Goal: Task Accomplishment & Management: Manage account settings

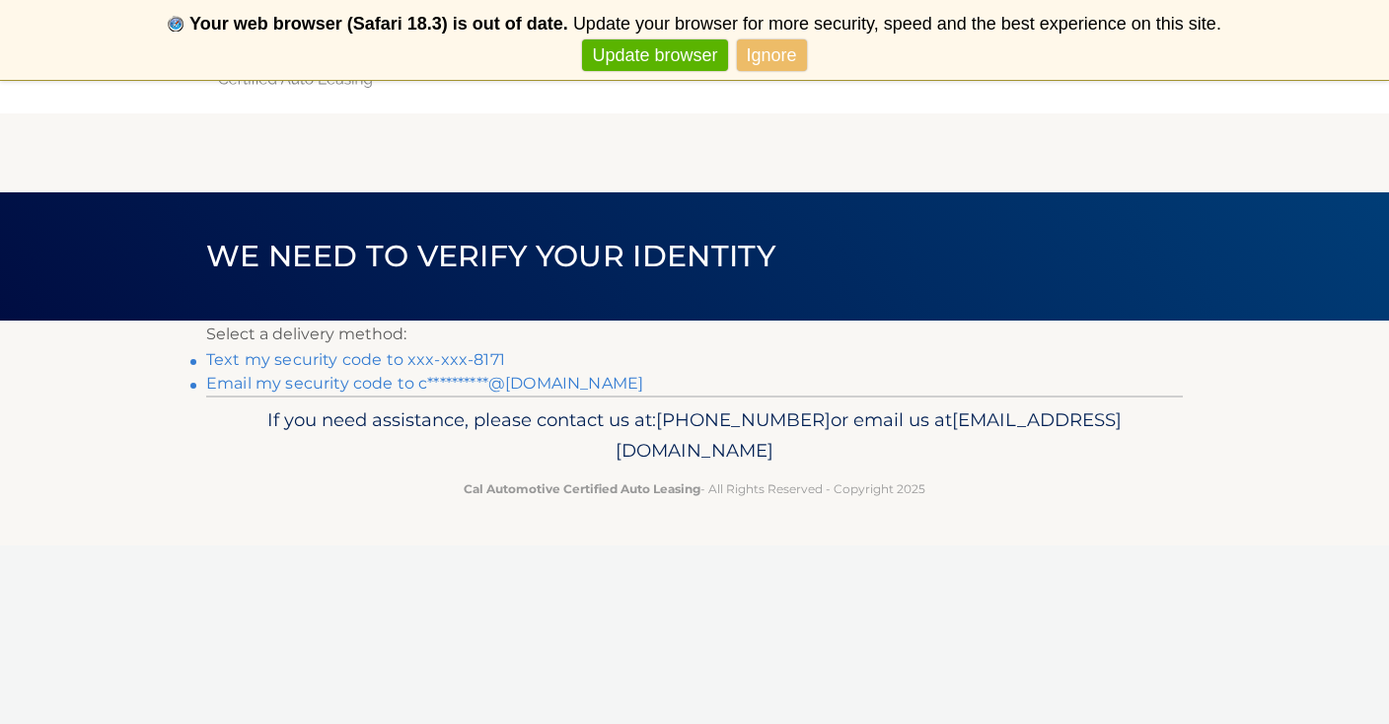
click at [415, 363] on link "Text my security code to xxx-xxx-8171" at bounding box center [355, 359] width 299 height 19
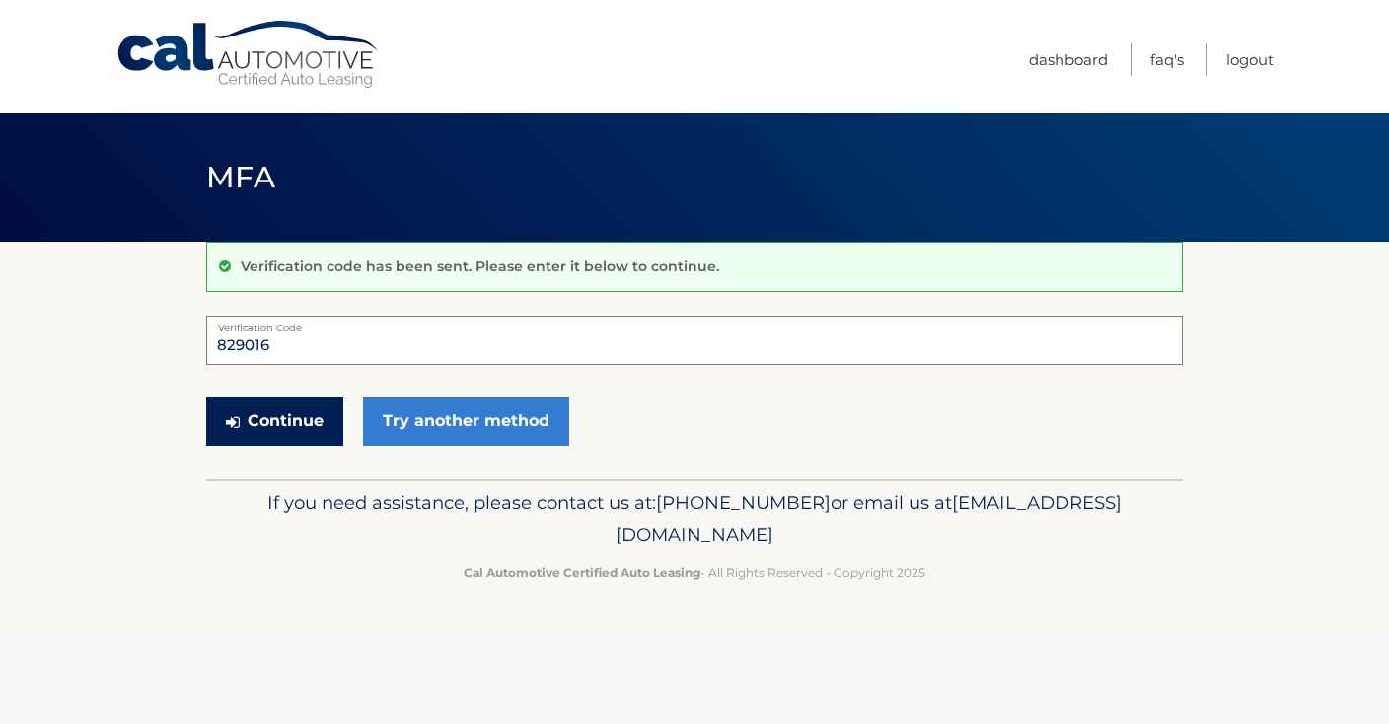
type input "829016"
click at [250, 435] on button "Continue" at bounding box center [274, 421] width 137 height 49
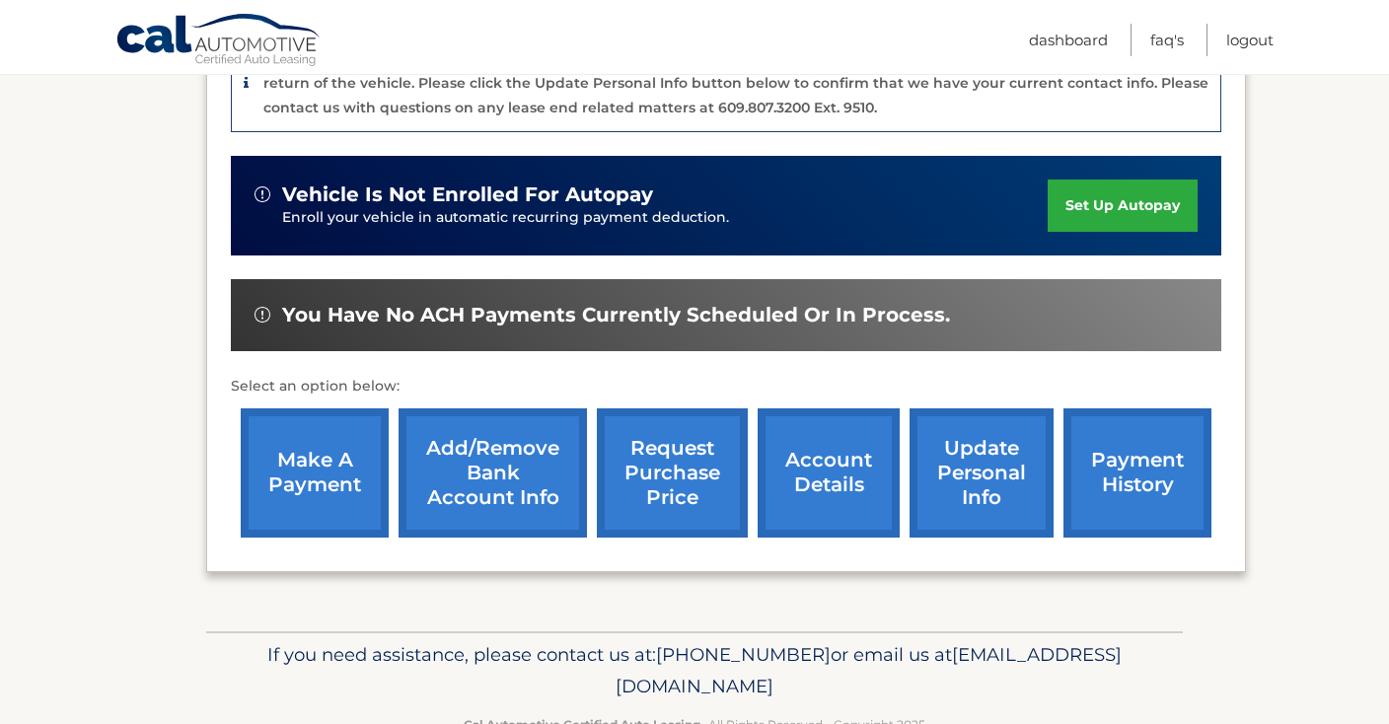
scroll to position [565, 0]
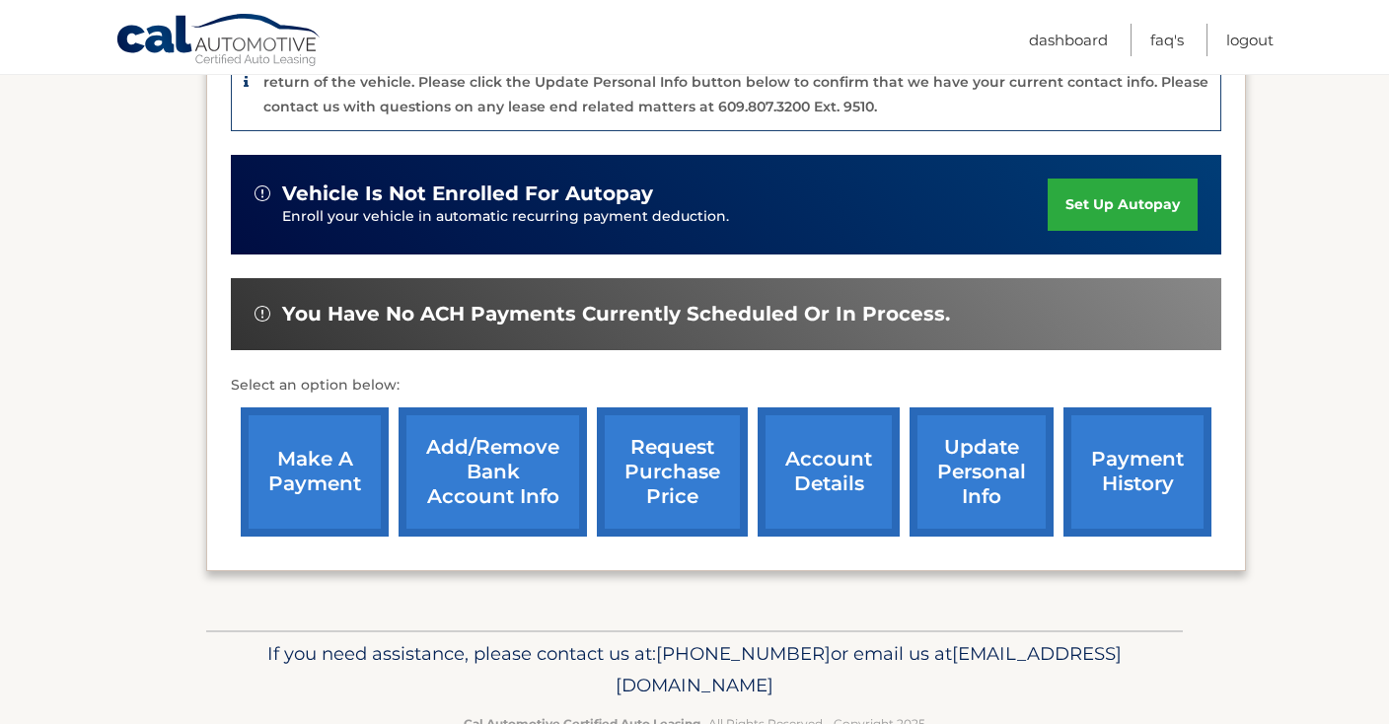
click at [1129, 440] on link "payment history" at bounding box center [1138, 471] width 148 height 129
click at [278, 421] on link "make a payment" at bounding box center [315, 471] width 148 height 129
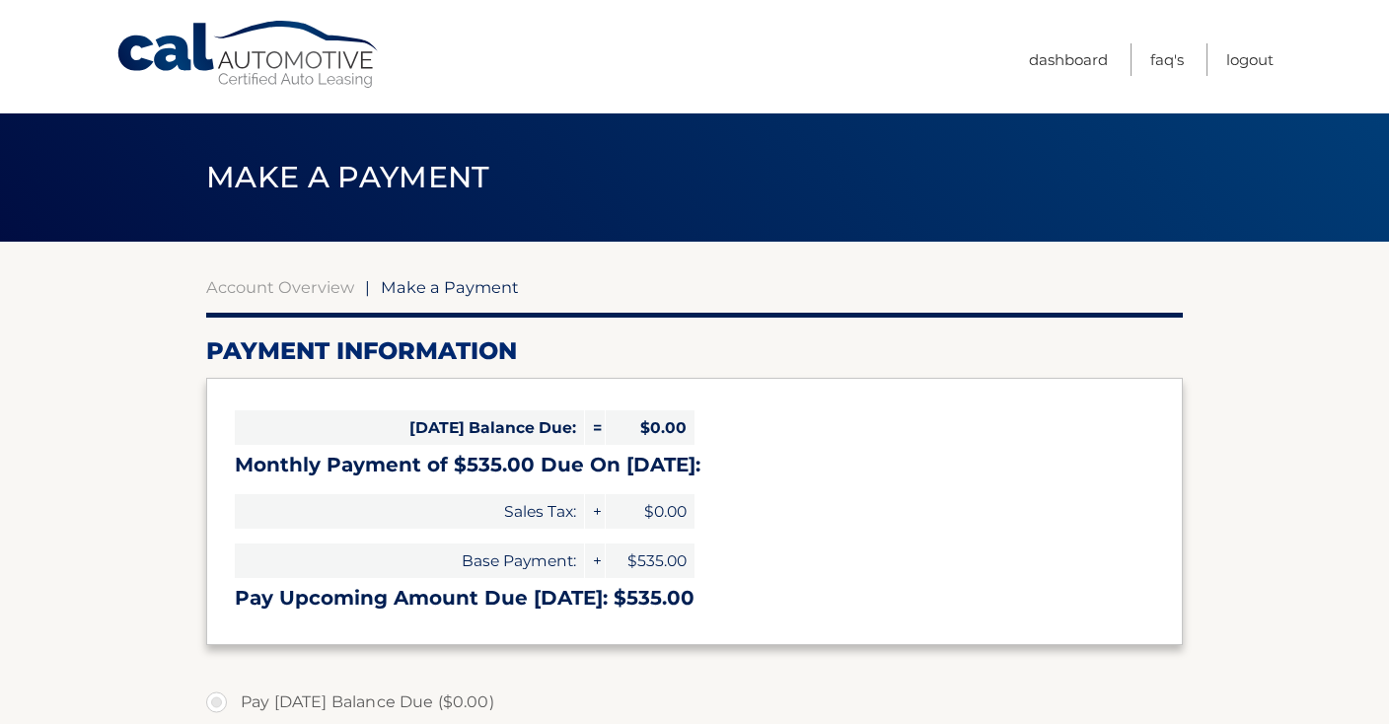
select select "NGZhYjg1NDAtOGNkNS00N2FmLWIwZmEtYjNlZDY5ZTU5ZGEz"
click at [297, 46] on link "Cal Automotive" at bounding box center [248, 55] width 266 height 70
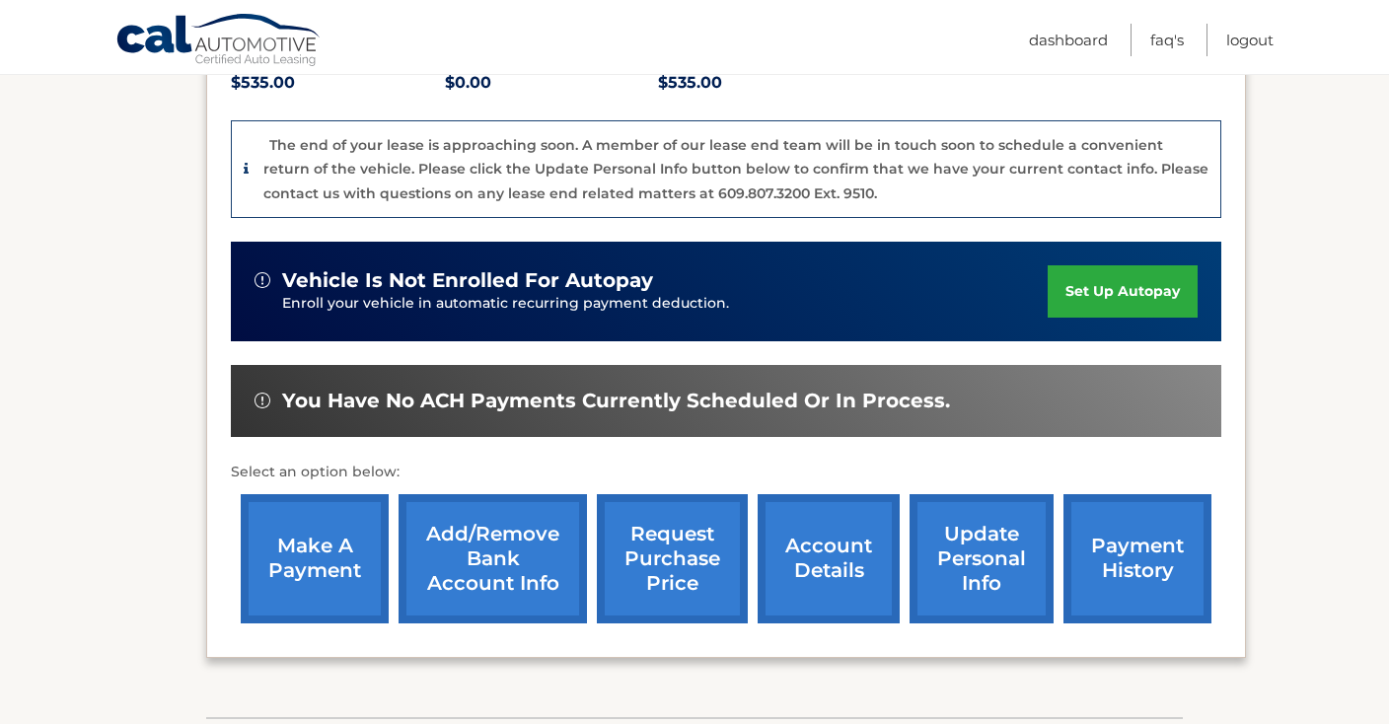
scroll to position [485, 0]
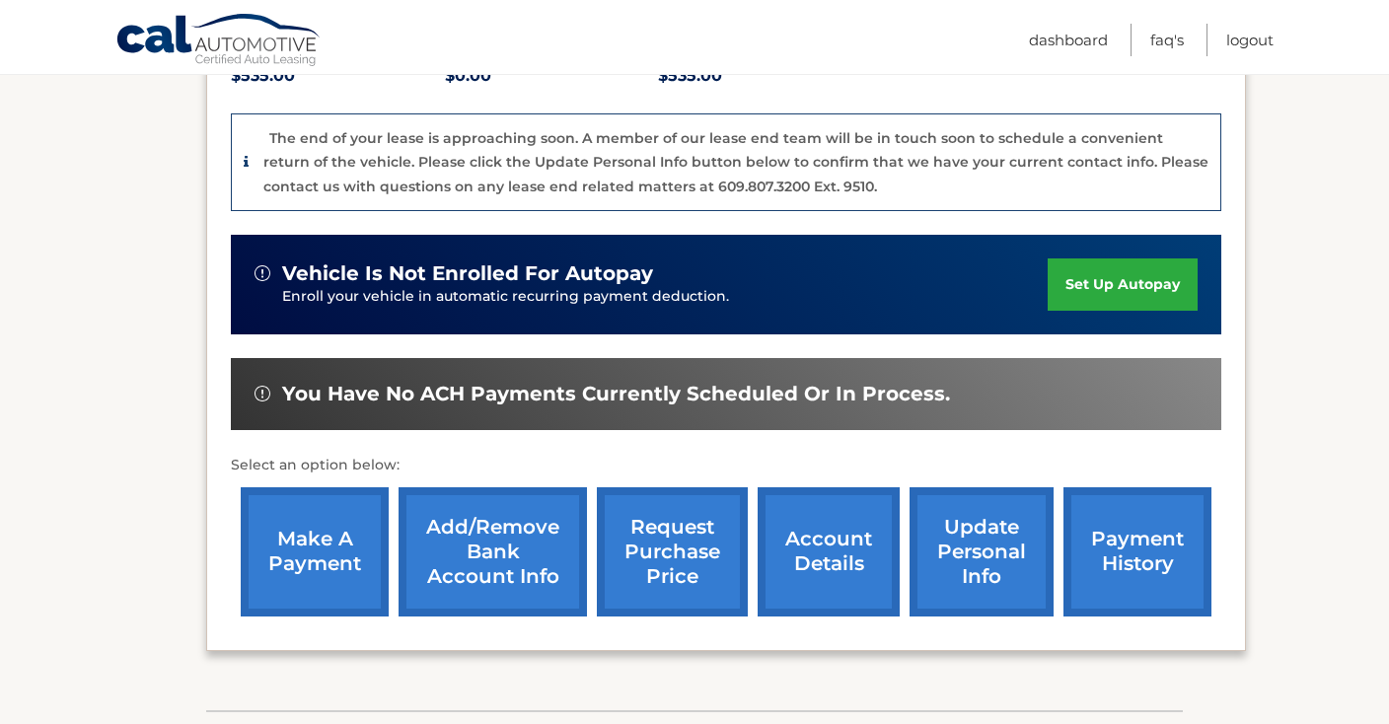
click at [833, 549] on link "account details" at bounding box center [829, 551] width 142 height 129
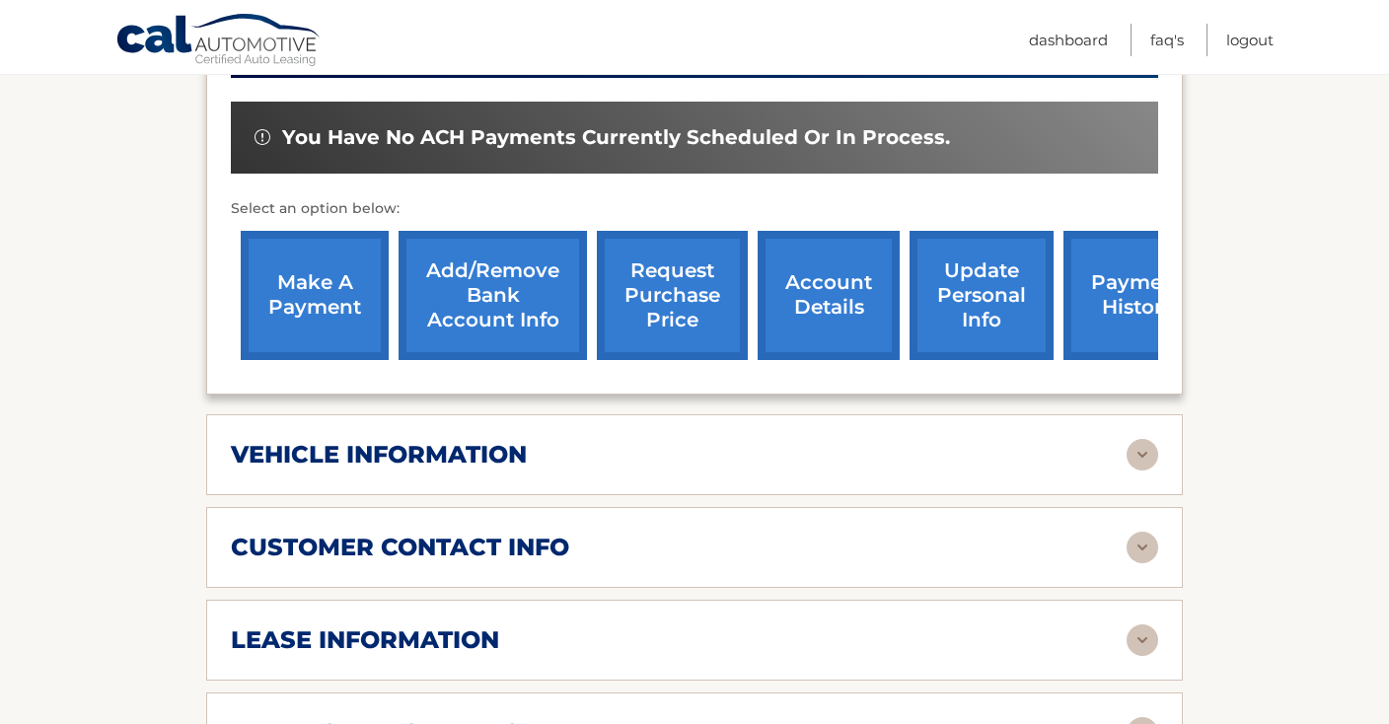
scroll to position [647, 0]
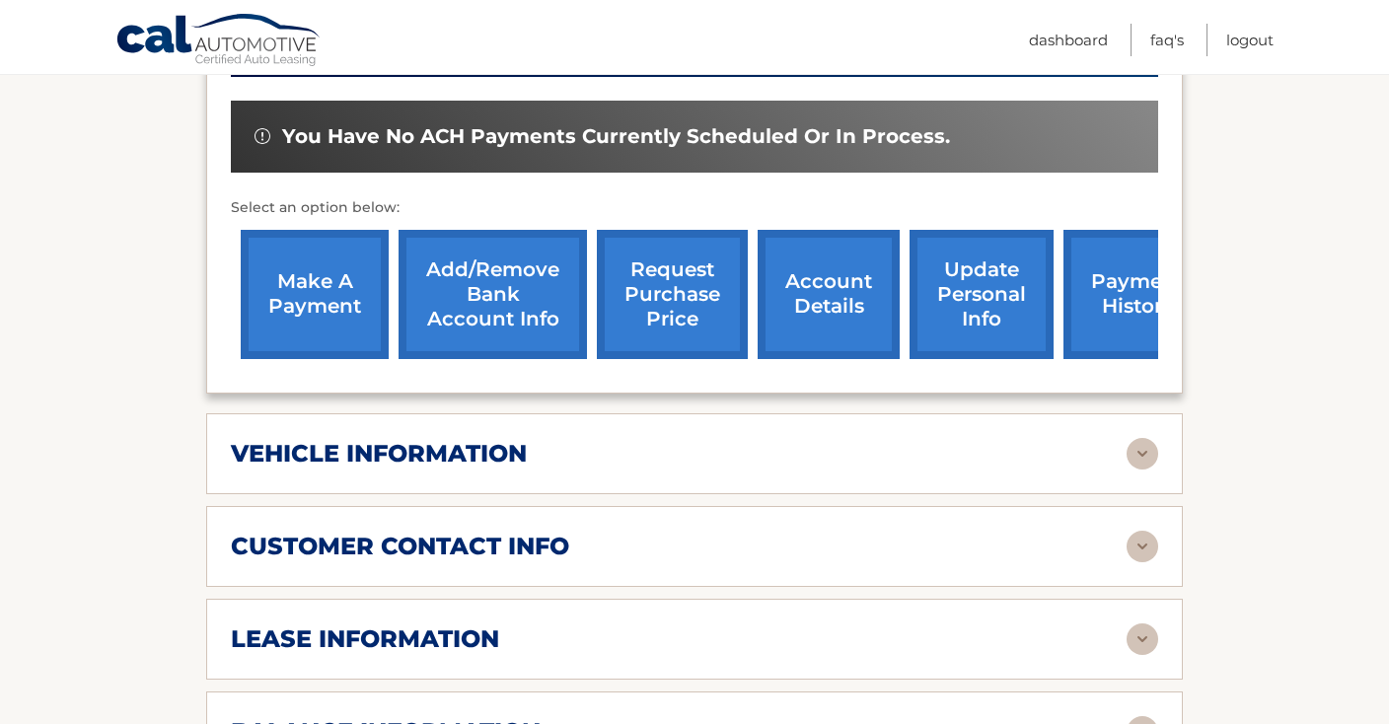
click at [1142, 456] on img at bounding box center [1143, 454] width 32 height 32
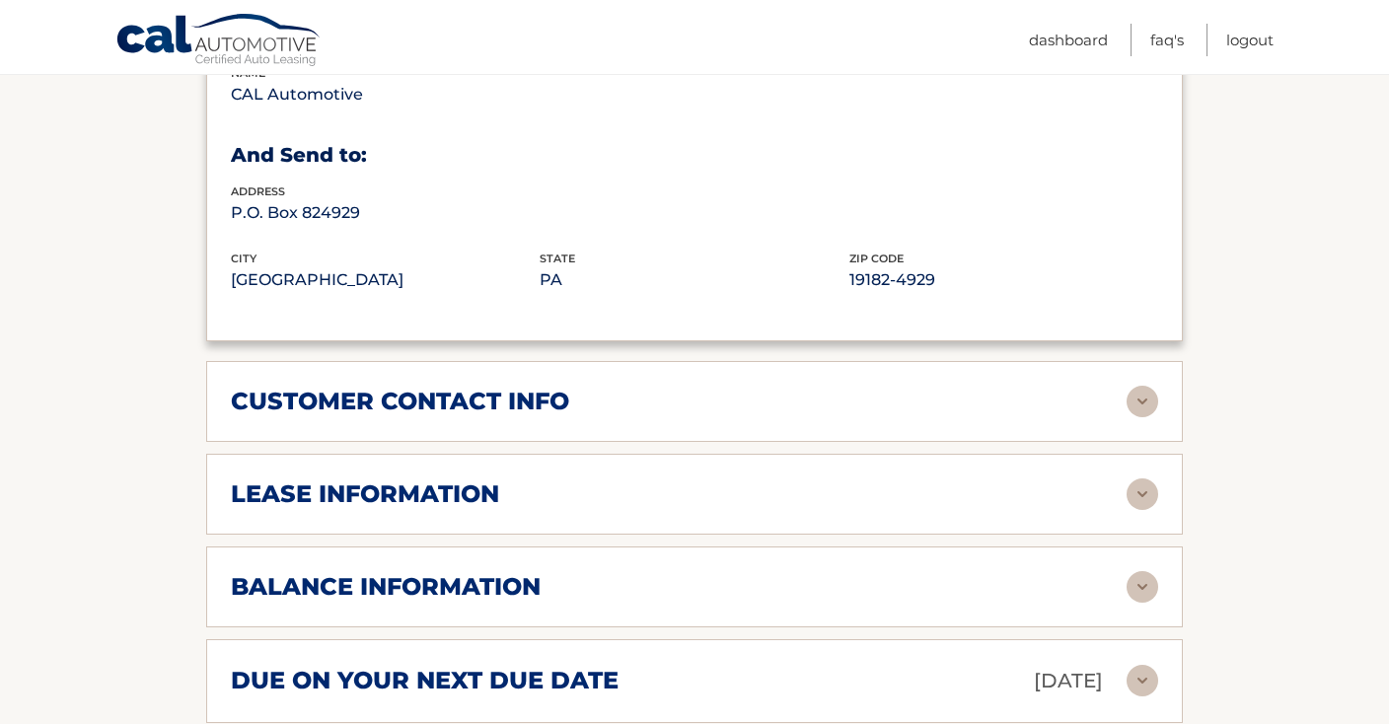
scroll to position [1270, 0]
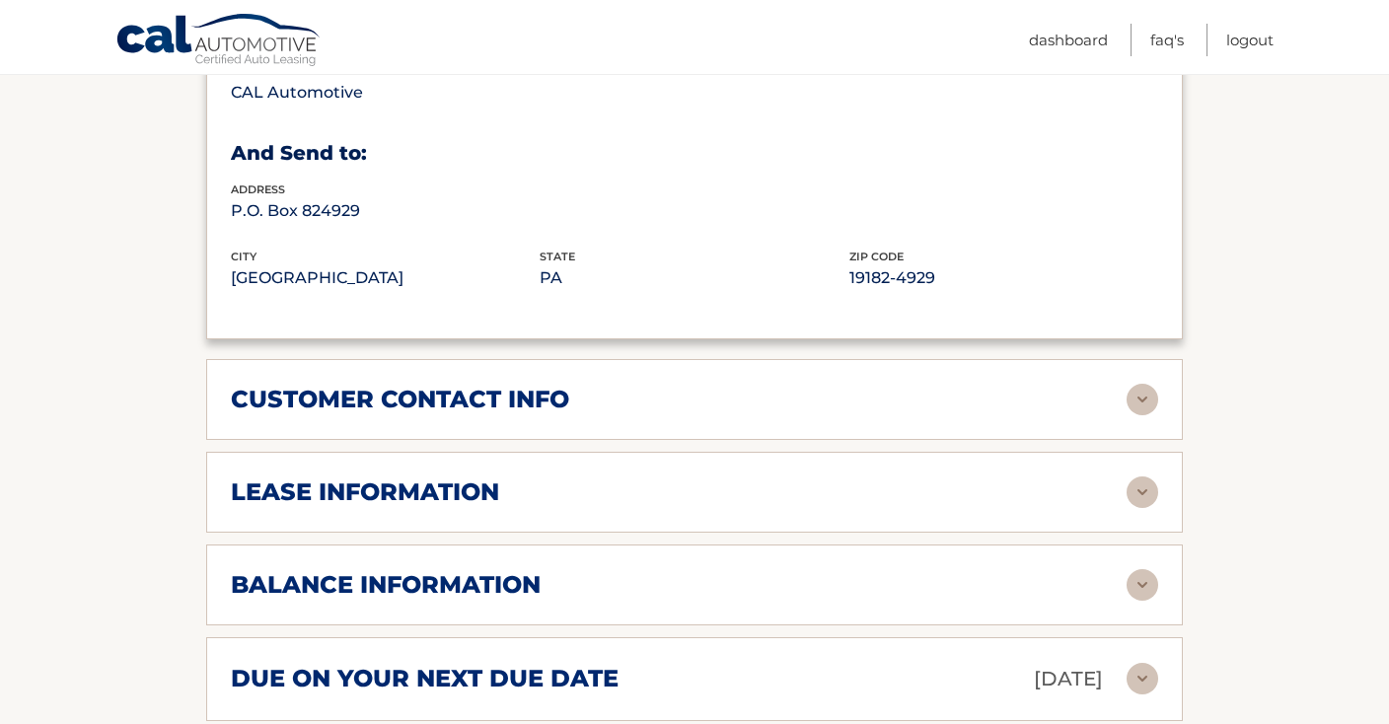
click at [1138, 478] on img at bounding box center [1143, 493] width 32 height 32
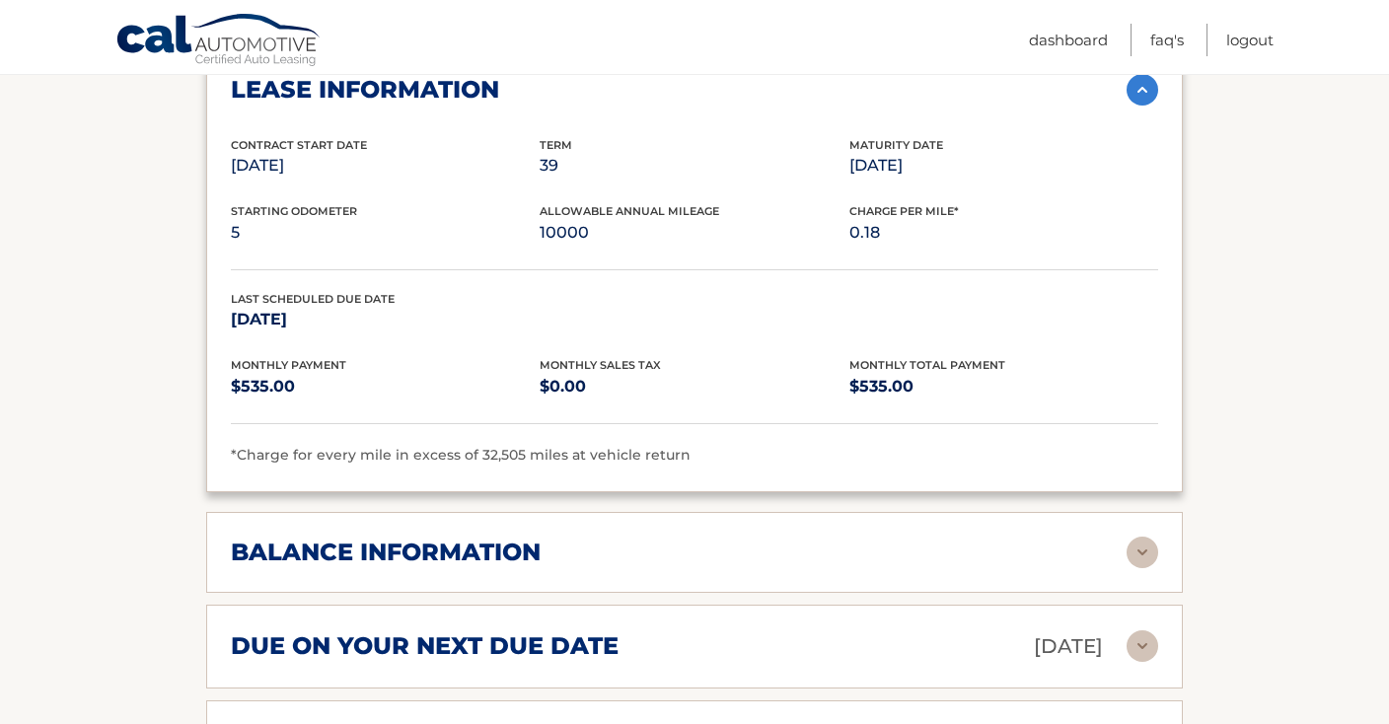
scroll to position [1673, 0]
click at [1122, 551] on div "balance information" at bounding box center [679, 552] width 896 height 30
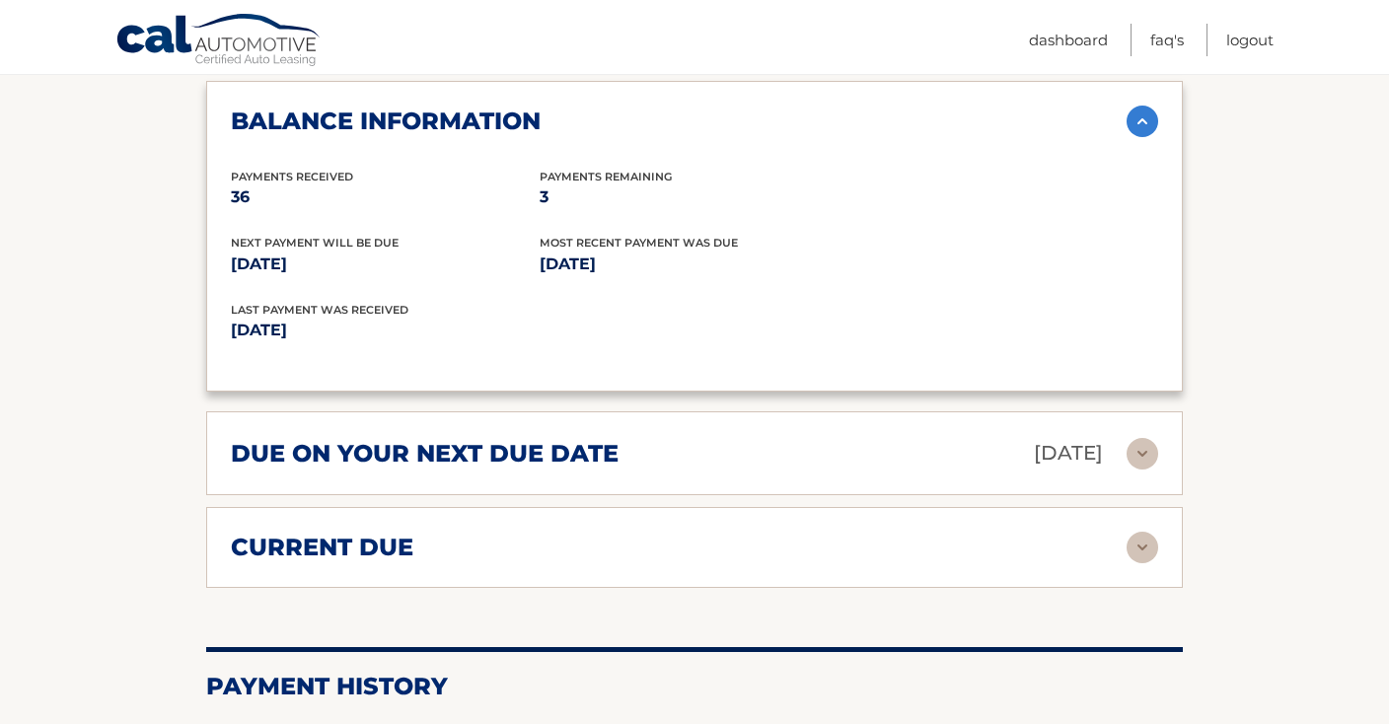
scroll to position [2107, 0]
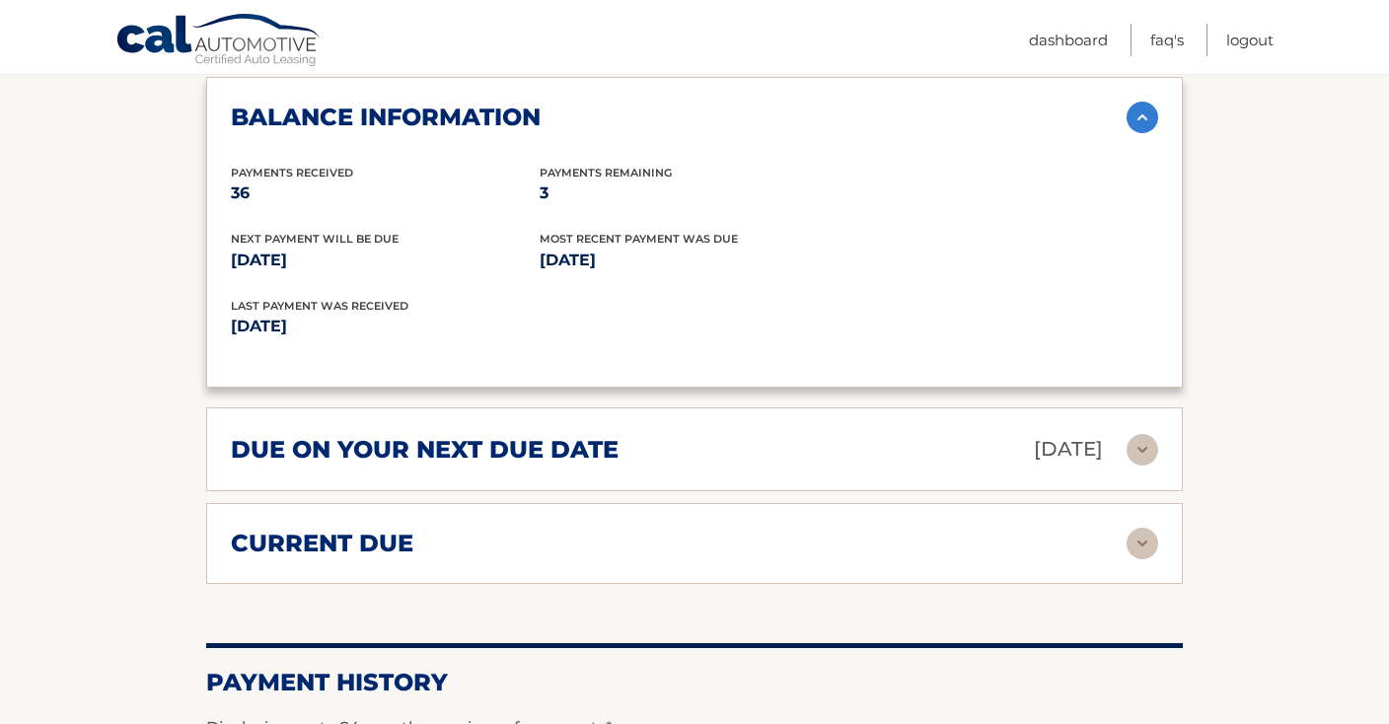
click at [1136, 434] on img at bounding box center [1143, 450] width 32 height 32
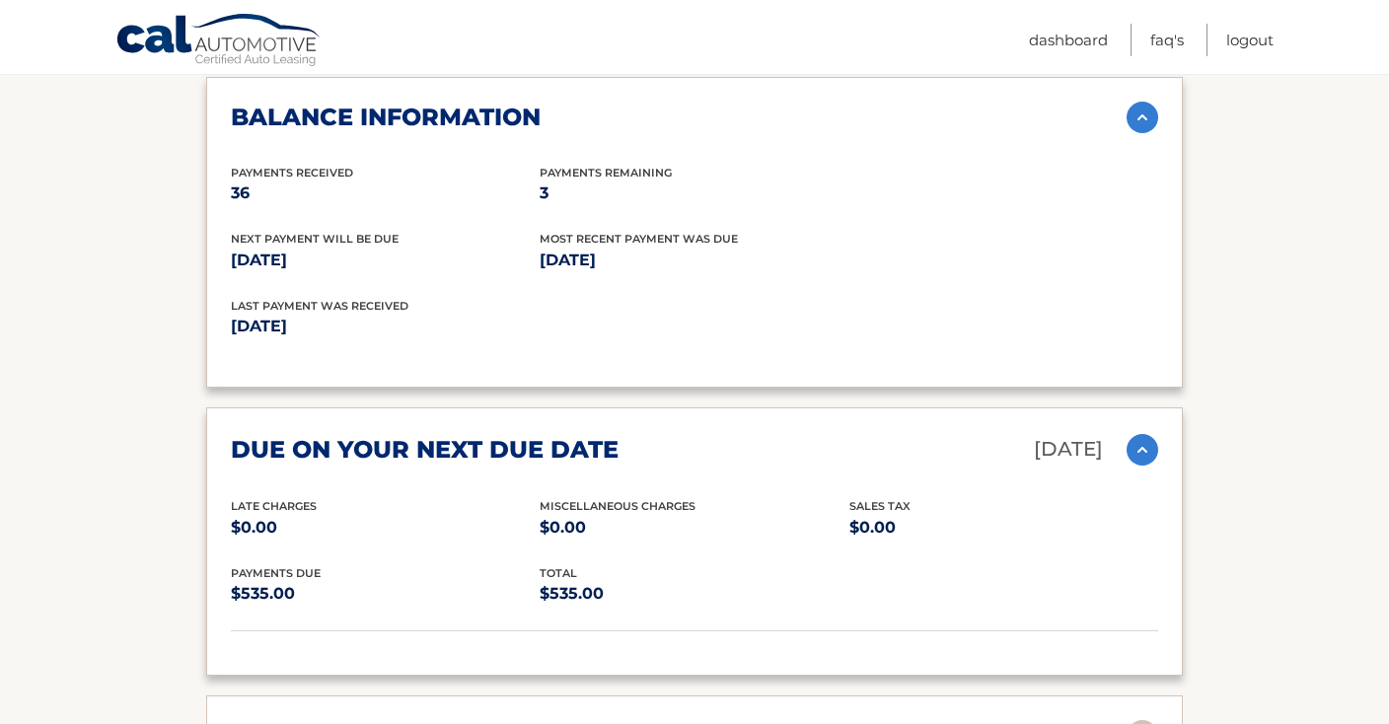
click at [1136, 434] on img at bounding box center [1143, 450] width 32 height 32
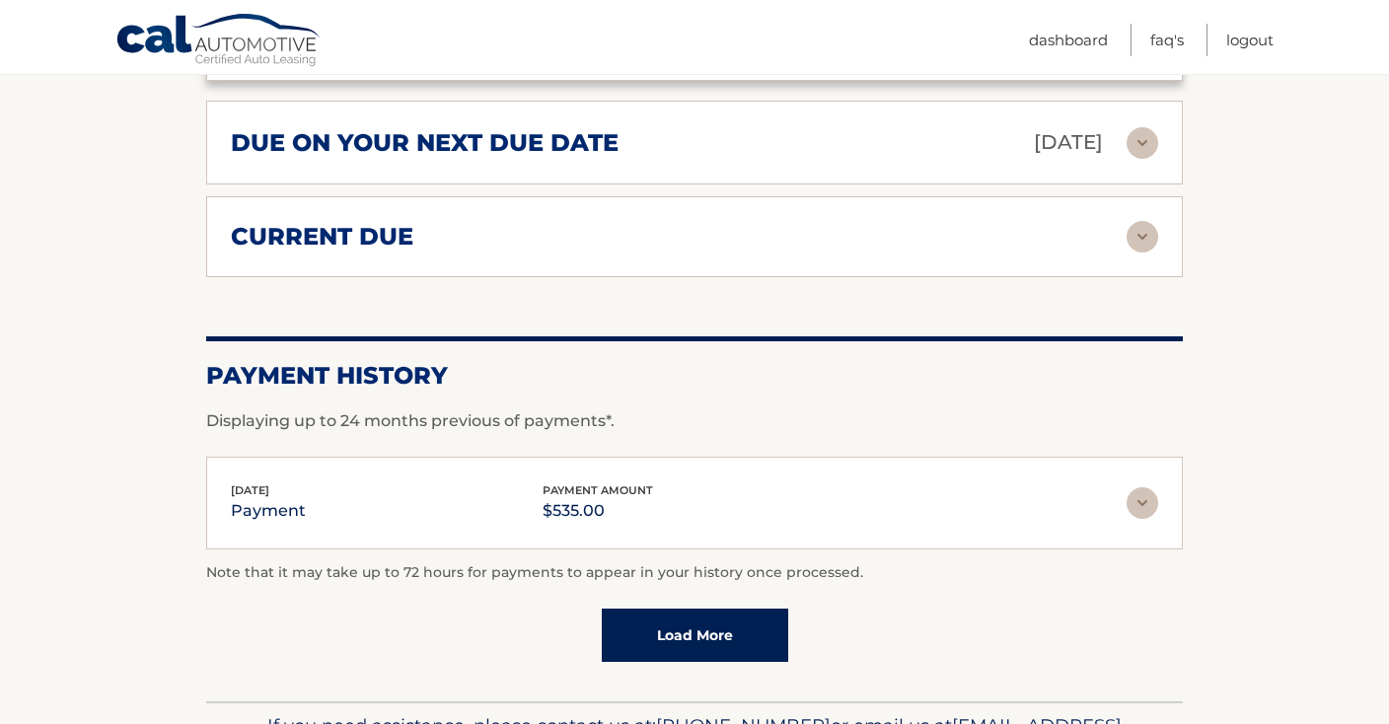
scroll to position [2417, 0]
